Goal: Complete application form

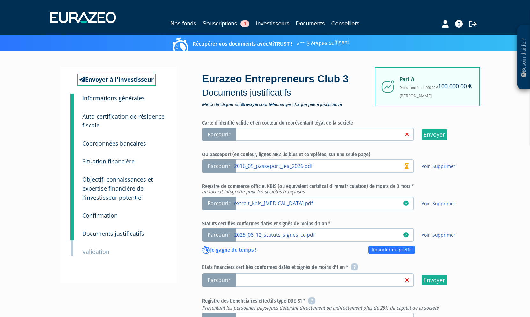
scroll to position [98, 0]
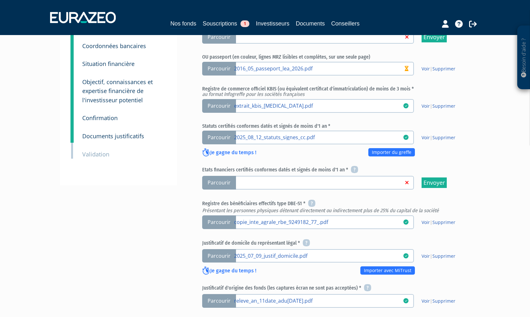
click at [224, 184] on span "Parcourir" at bounding box center [219, 183] width 34 height 14
click at [0, 0] on input "Parcourir" at bounding box center [0, 0] width 0 height 0
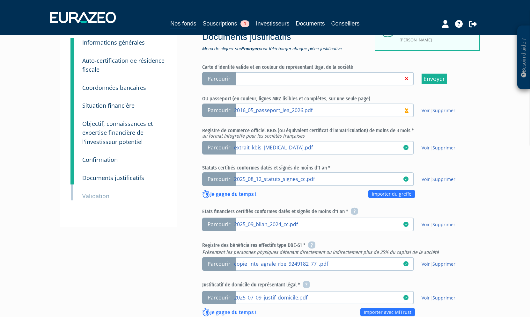
scroll to position [273, 0]
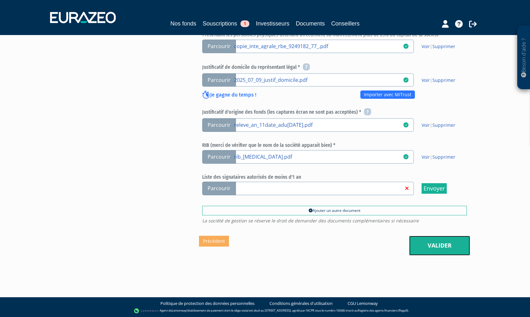
click at [437, 243] on link "Valider" at bounding box center [439, 246] width 61 height 20
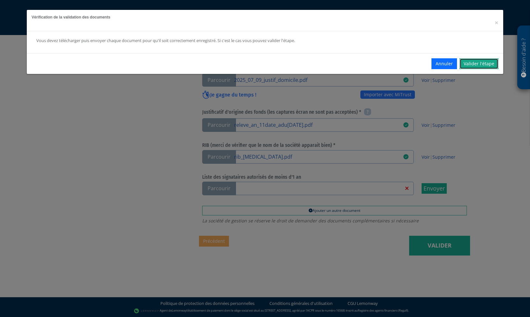
click at [474, 66] on link "Valider l'étape" at bounding box center [478, 63] width 39 height 11
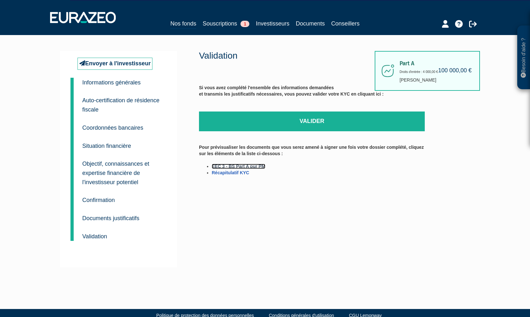
click at [239, 166] on link "EEC 3 - BS Part A pur PM" at bounding box center [239, 166] width 54 height 5
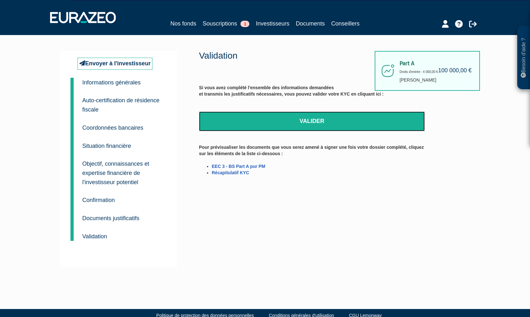
click at [307, 123] on link "Valider" at bounding box center [312, 122] width 226 height 20
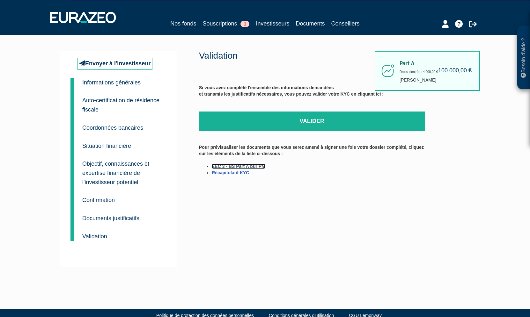
click at [237, 166] on link "EEC 3 - BS Part A pur PM" at bounding box center [239, 166] width 54 height 5
click at [236, 172] on link "Récapitulatif KYC" at bounding box center [230, 172] width 37 height 5
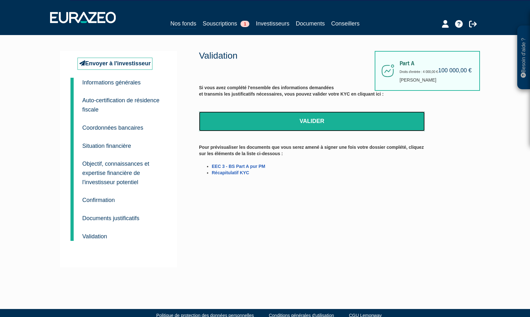
click at [312, 123] on link "Valider" at bounding box center [312, 122] width 226 height 20
